Goal: Navigation & Orientation: Find specific page/section

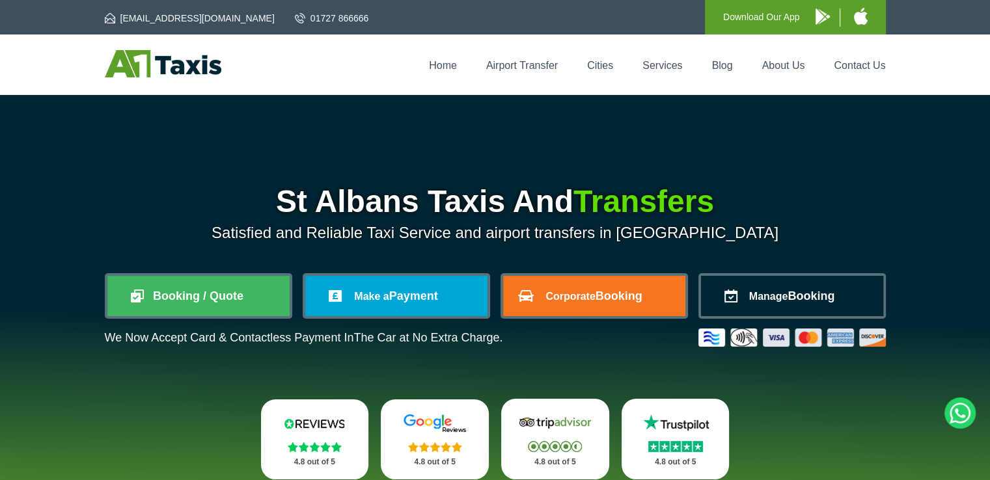
click at [750, 300] on span "Manage" at bounding box center [768, 296] width 39 height 11
